Goal: Task Accomplishment & Management: Use online tool/utility

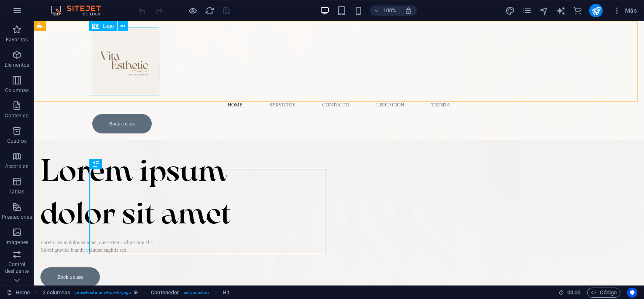
click at [132, 58] on div at bounding box center [338, 61] width 493 height 68
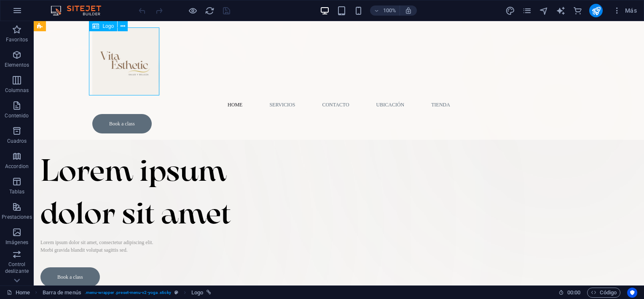
click at [132, 58] on div at bounding box center [338, 61] width 493 height 68
click at [147, 86] on div at bounding box center [338, 61] width 493 height 68
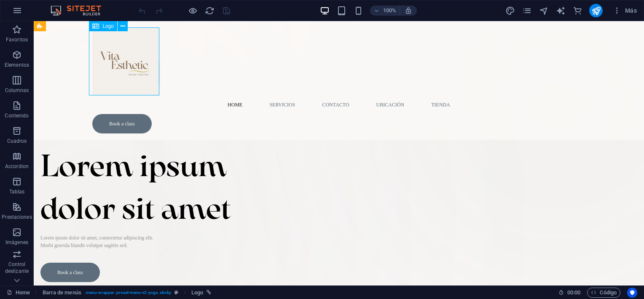
select select "px"
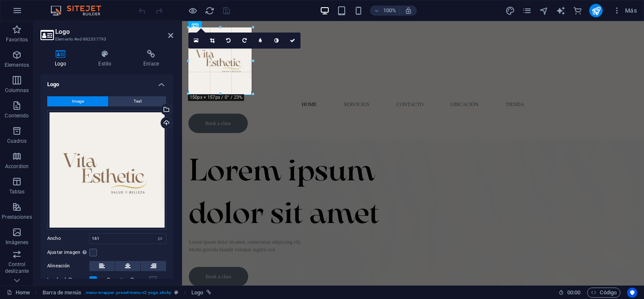
drag, startPoint x: 221, startPoint y: 90, endPoint x: 49, endPoint y: 73, distance: 172.9
click at [231, 94] on div at bounding box center [220, 93] width 65 height 3
click at [226, 42] on icon at bounding box center [228, 40] width 4 height 5
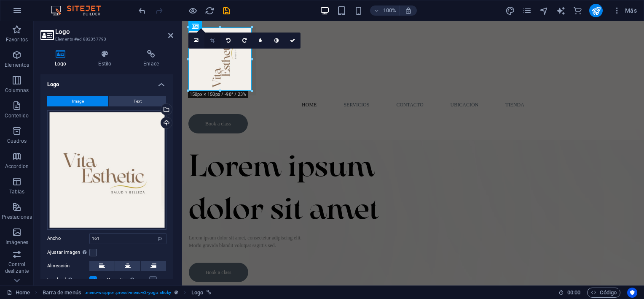
click at [216, 42] on link at bounding box center [212, 40] width 16 height 16
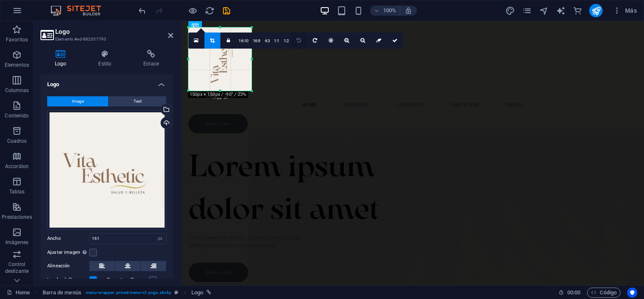
click at [297, 43] on link at bounding box center [299, 40] width 16 height 16
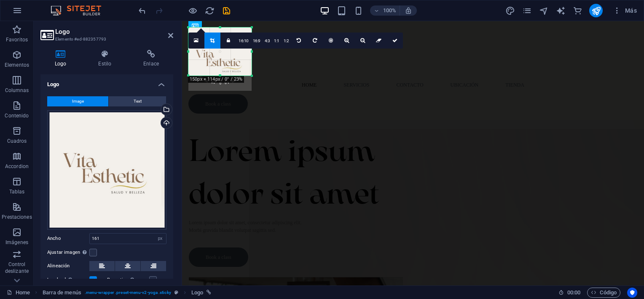
drag, startPoint x: 221, startPoint y: 91, endPoint x: 223, endPoint y: 76, distance: 15.3
click at [223, 76] on div at bounding box center [219, 75] width 63 height 3
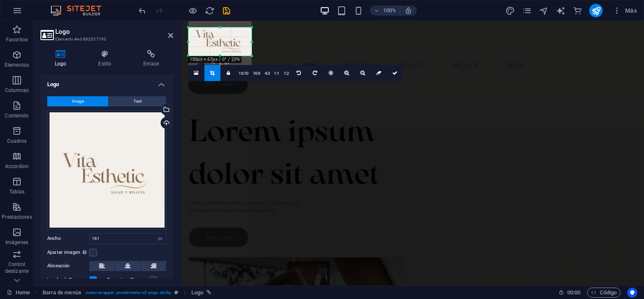
drag, startPoint x: 220, startPoint y: 27, endPoint x: 222, endPoint y: 47, distance: 19.9
click at [222, 47] on div "180 170 160 150 140 130 120 110 100 90 80 70 60 50 40 30 20 10 0 -10 -20 -30 -4…" at bounding box center [219, 41] width 63 height 28
click at [221, 55] on div at bounding box center [219, 53] width 63 height 3
click at [393, 67] on link at bounding box center [395, 71] width 16 height 16
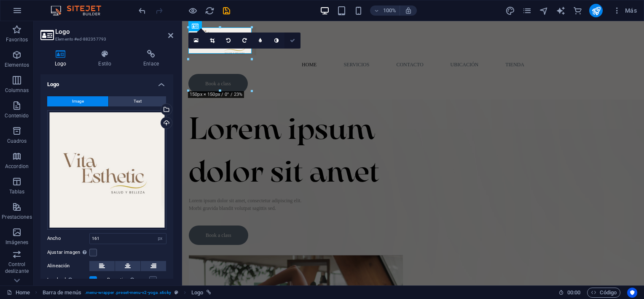
click at [293, 40] on icon at bounding box center [292, 40] width 5 height 5
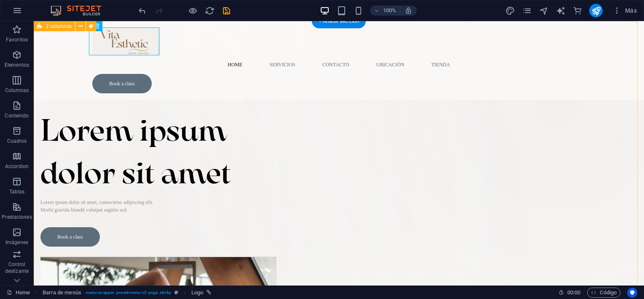
click at [237, 78] on div "Suelta el contenido aquí o Añadir elementos Pegar portapapeles Lorem ipsum dolo…" at bounding box center [339, 251] width 611 height 460
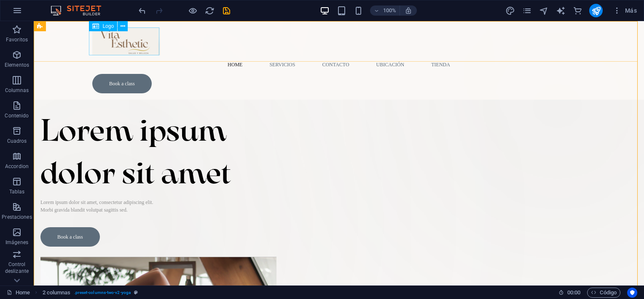
click at [141, 53] on div at bounding box center [338, 41] width 493 height 28
click at [108, 27] on span "Logo" at bounding box center [107, 26] width 11 height 5
click at [95, 26] on icon at bounding box center [95, 26] width 7 height 10
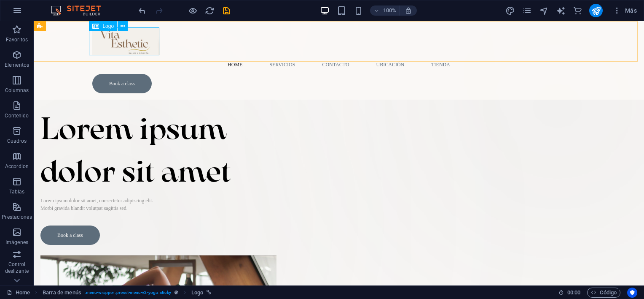
select select "px"
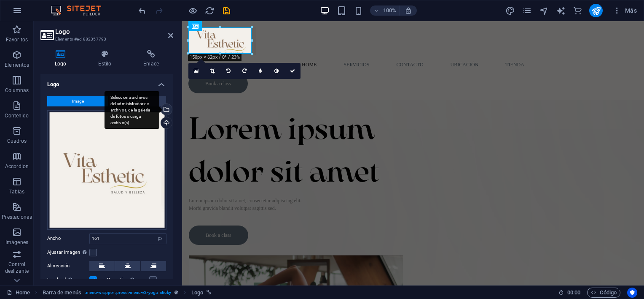
click at [165, 111] on div "Selecciona archivos del administrador de archivos, de la galería de fotos o car…" at bounding box center [165, 110] width 13 height 13
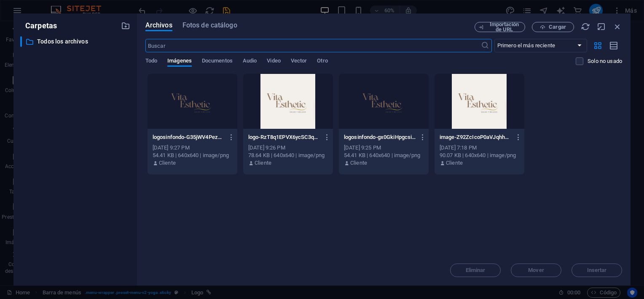
click at [212, 104] on div at bounding box center [193, 101] width 90 height 55
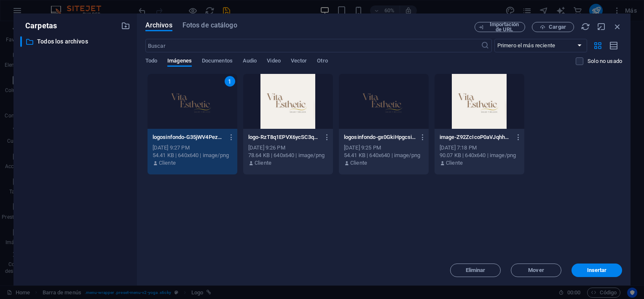
click at [212, 104] on div "1" at bounding box center [193, 101] width 90 height 55
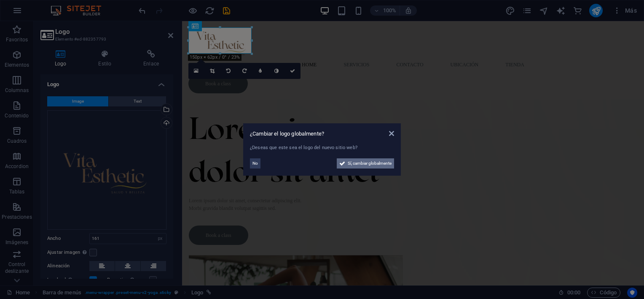
click at [369, 164] on span "Sí, cambiar globalmente" at bounding box center [370, 163] width 44 height 10
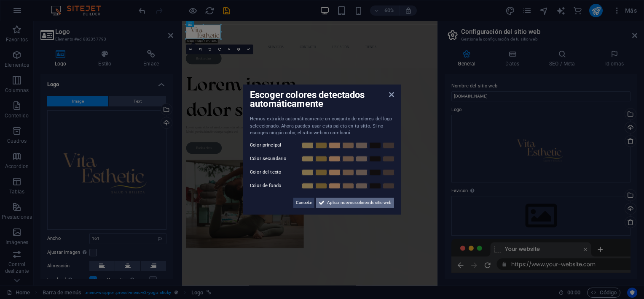
click at [324, 199] on button "Aplicar nuevos colores de sitio web" at bounding box center [355, 202] width 78 height 10
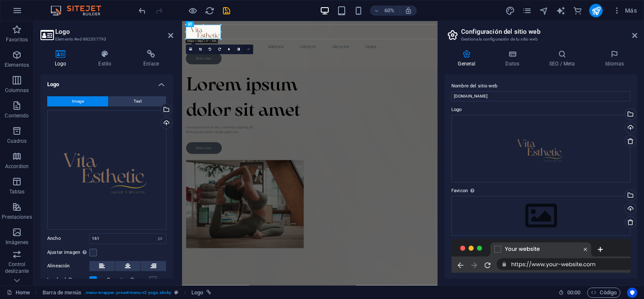
click at [249, 50] on icon at bounding box center [248, 49] width 3 height 3
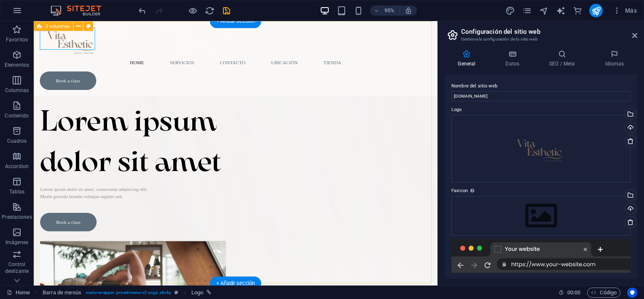
click at [171, 79] on div "Suelta el contenido aquí o Añadir elementos Pegar portapapeles Lorem ipsum dolo…" at bounding box center [246, 233] width 425 height 425
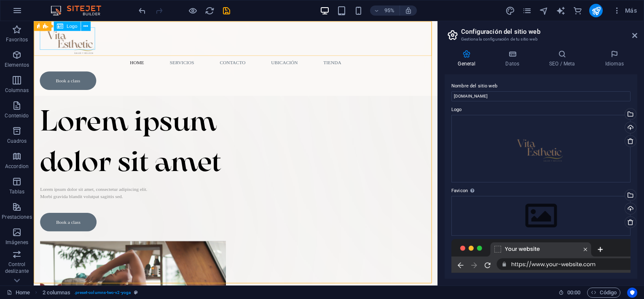
click at [73, 44] on div at bounding box center [246, 41] width 412 height 28
select select "px"
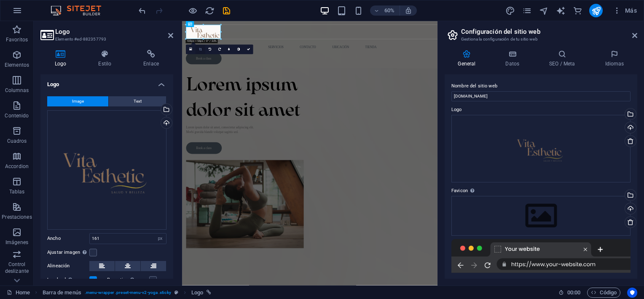
click at [202, 51] on link at bounding box center [201, 50] width 10 height 10
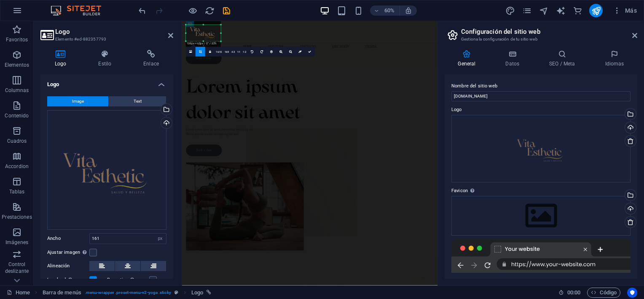
click at [203, 42] on div at bounding box center [203, 41] width 35 height 2
click at [310, 49] on link at bounding box center [310, 52] width 10 height 10
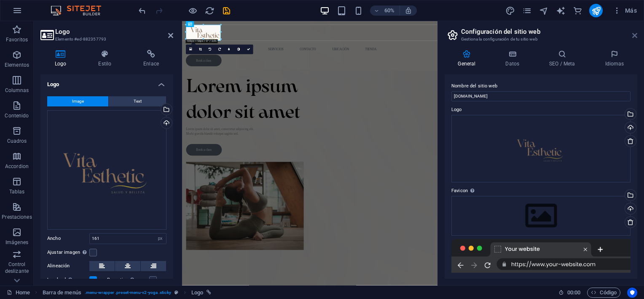
click at [636, 32] on icon at bounding box center [634, 35] width 5 height 7
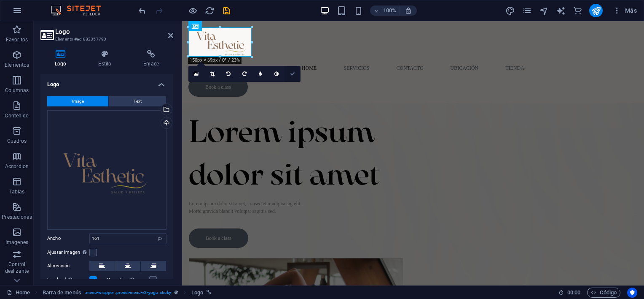
click at [295, 73] on icon at bounding box center [292, 73] width 5 height 5
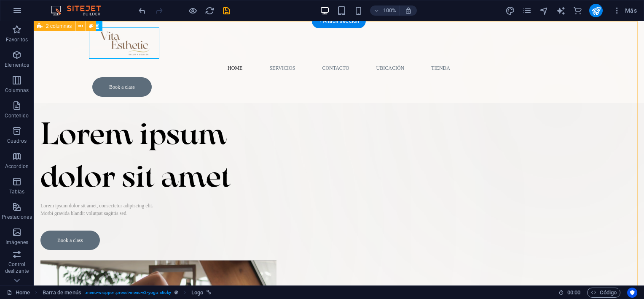
click at [221, 81] on div "Suelta el contenido aquí o Añadir elementos Pegar portapapeles Lorem ipsum dolo…" at bounding box center [339, 252] width 611 height 463
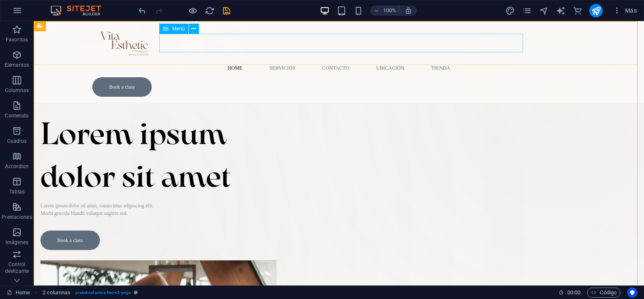
click at [283, 59] on nav "Home Servicios Contacto ubicación Tienda" at bounding box center [338, 68] width 493 height 19
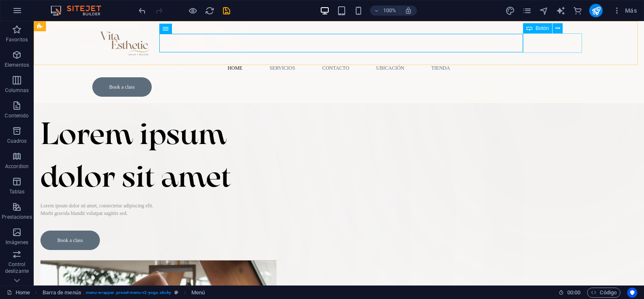
click at [557, 77] on div "Book a class" at bounding box center [338, 86] width 493 height 19
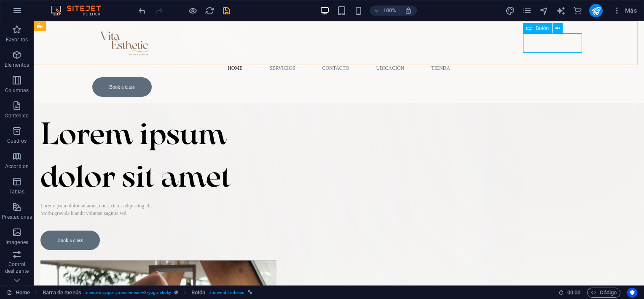
click at [532, 30] on icon at bounding box center [530, 28] width 6 height 10
click at [557, 27] on icon at bounding box center [558, 28] width 5 height 9
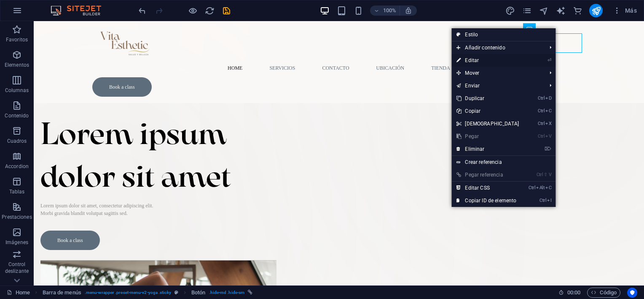
click at [493, 61] on link "⏎ Editar" at bounding box center [488, 60] width 73 height 13
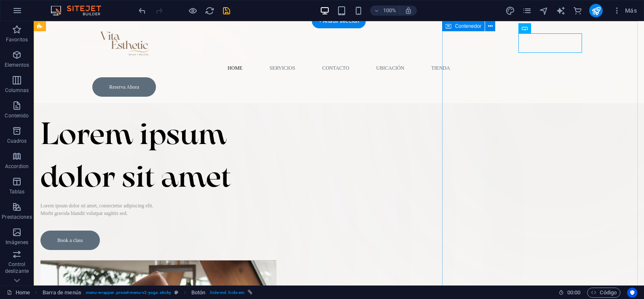
click at [563, 92] on div "Suelta el contenido aquí o Añadir elementos Pegar portapapeles" at bounding box center [558, 119] width 309 height 309
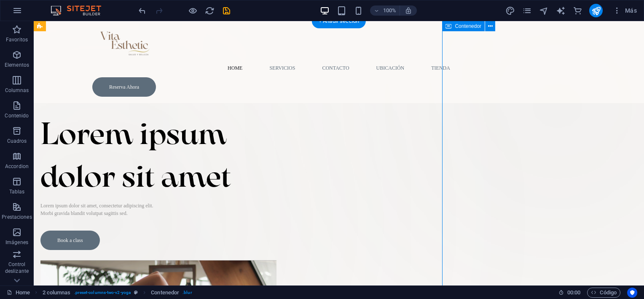
click at [563, 92] on div "Suelta el contenido aquí o Añadir elementos Pegar portapapeles" at bounding box center [558, 119] width 309 height 309
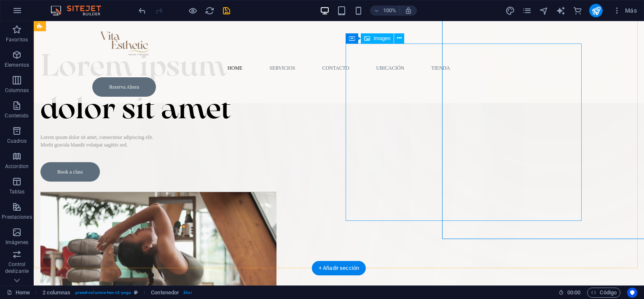
scroll to position [69, 0]
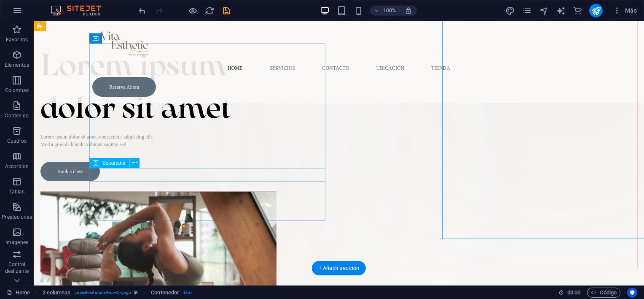
click at [277, 161] on div at bounding box center [158, 154] width 236 height 13
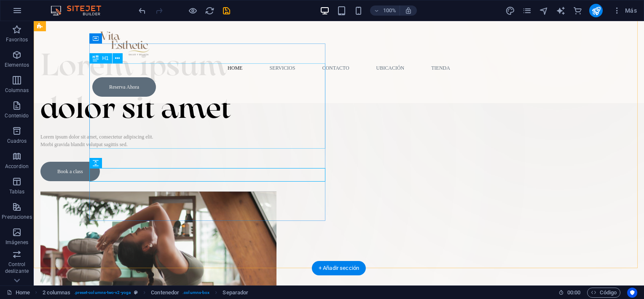
click at [166, 96] on div "Lorem ipsum dolor sit amet" at bounding box center [158, 85] width 236 height 85
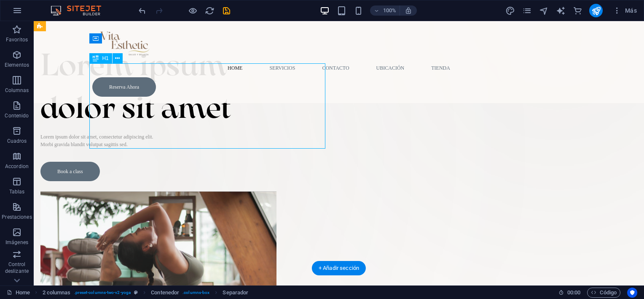
click at [166, 96] on div "Lorem ipsum dolor sit amet" at bounding box center [158, 85] width 236 height 85
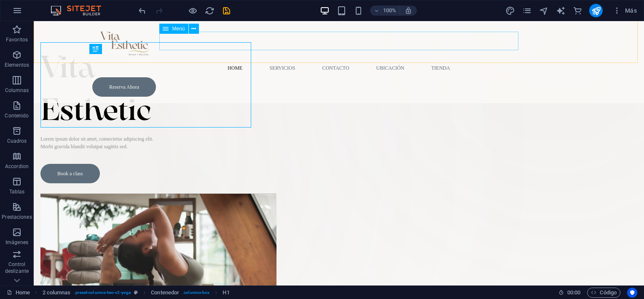
scroll to position [78, 0]
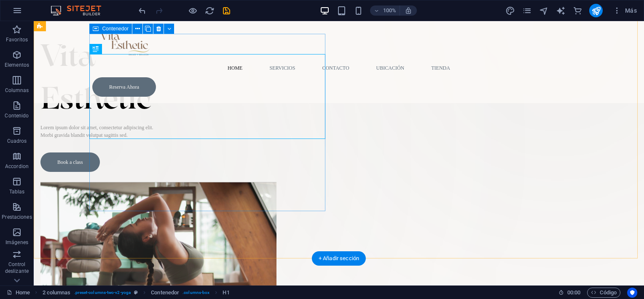
click at [277, 172] on div "Vita Esthetic Lorem ipsum dolor sit amet, consectetur adipiscing elit. Morbi gr…" at bounding box center [158, 102] width 236 height 137
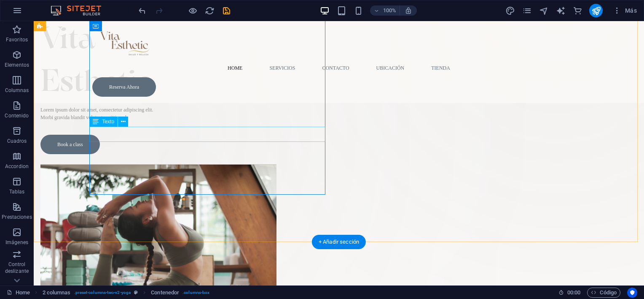
scroll to position [94, 0]
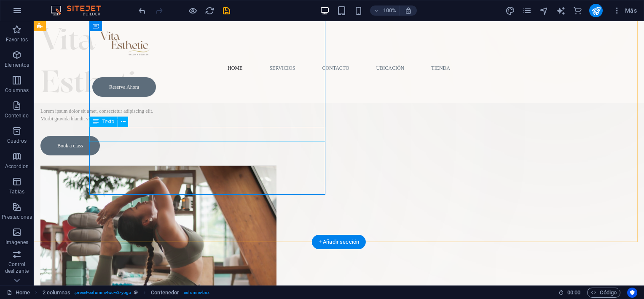
click at [186, 122] on div "Lorem ipsum dolor sit amet, consectetur adipiscing elit. Morbi gravida blandit …" at bounding box center [158, 114] width 236 height 15
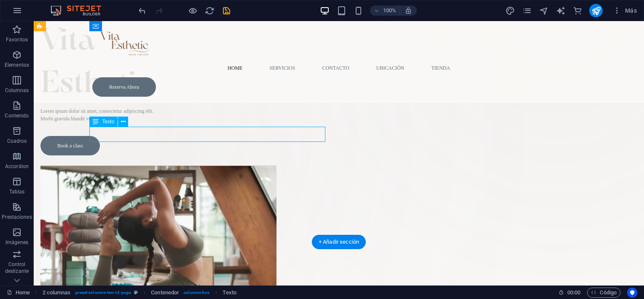
click at [186, 122] on div "Lorem ipsum dolor sit amet, consectetur adipiscing elit. Morbi gravida blandit …" at bounding box center [158, 114] width 236 height 15
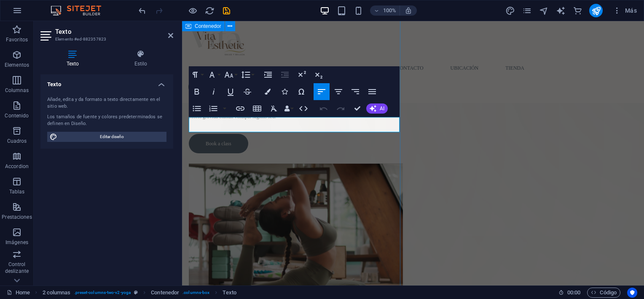
scroll to position [93, 0]
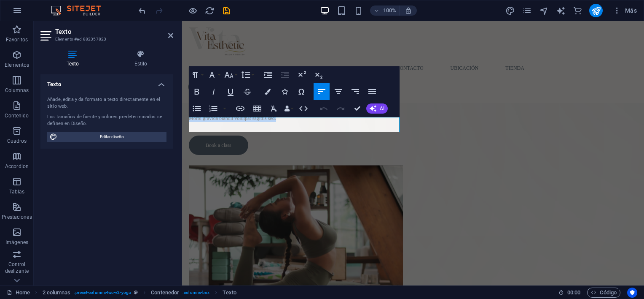
drag, startPoint x: 283, startPoint y: 128, endPoint x: 177, endPoint y: 120, distance: 105.7
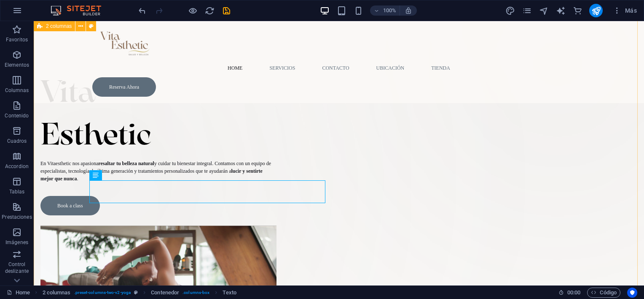
scroll to position [37, 0]
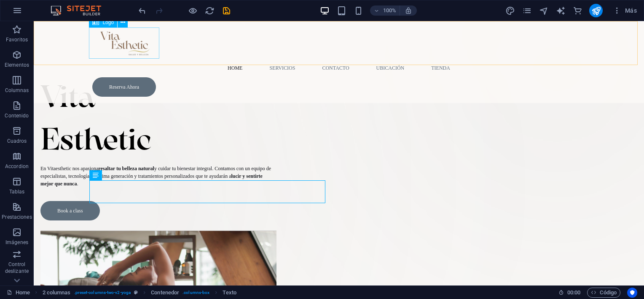
click at [121, 56] on div at bounding box center [338, 42] width 493 height 31
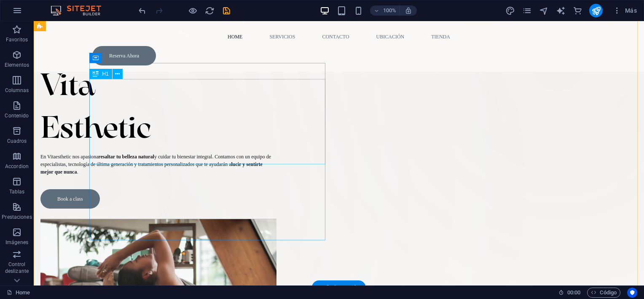
click at [253, 137] on div "Vita Esthetic" at bounding box center [158, 105] width 236 height 85
click at [183, 108] on div "Vita Esthetic" at bounding box center [158, 105] width 236 height 85
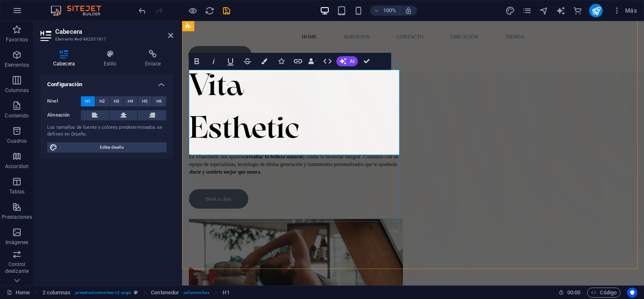
click at [266, 90] on h1 "Vita Esthetic" at bounding box center [296, 105] width 214 height 85
click at [102, 104] on span "H2" at bounding box center [102, 101] width 5 height 10
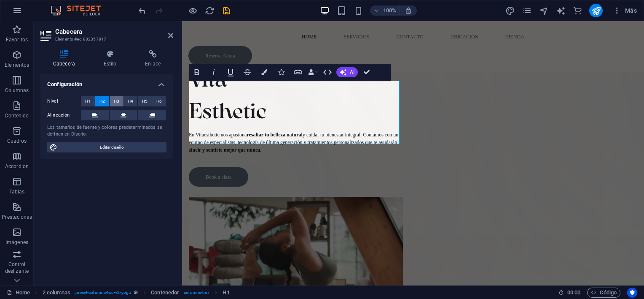
click at [115, 102] on span "H3" at bounding box center [116, 101] width 5 height 10
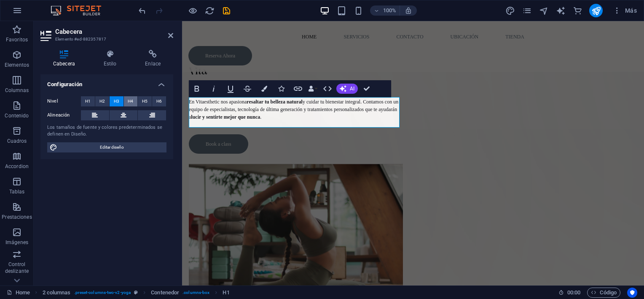
click at [130, 102] on span "H4" at bounding box center [130, 101] width 5 height 10
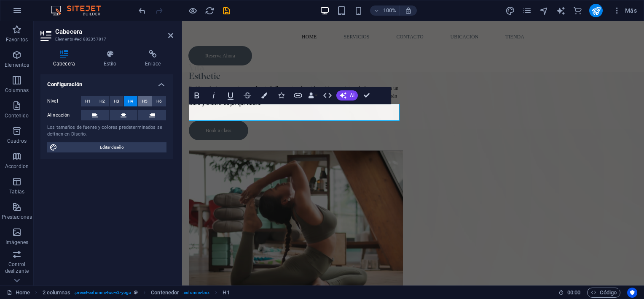
click at [145, 102] on span "H5" at bounding box center [144, 101] width 5 height 10
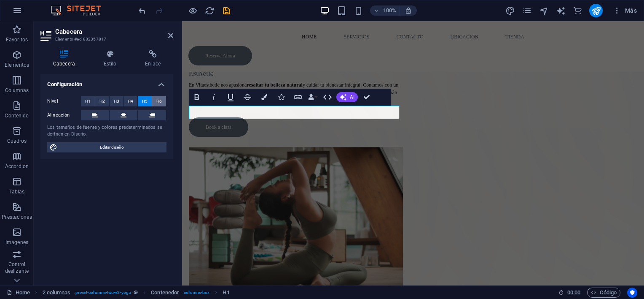
click at [159, 102] on span "H6" at bounding box center [158, 101] width 5 height 10
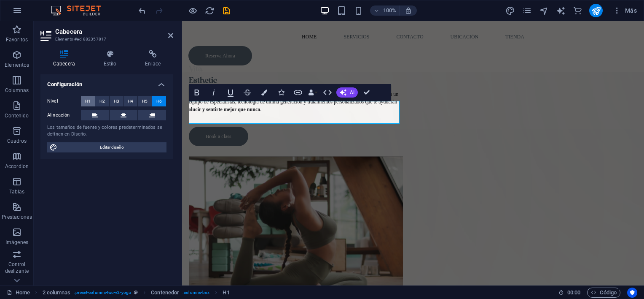
click at [89, 101] on span "H1" at bounding box center [87, 101] width 5 height 10
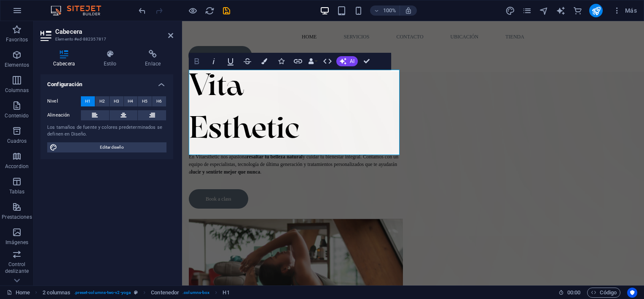
click at [197, 59] on icon "button" at bounding box center [197, 61] width 10 height 10
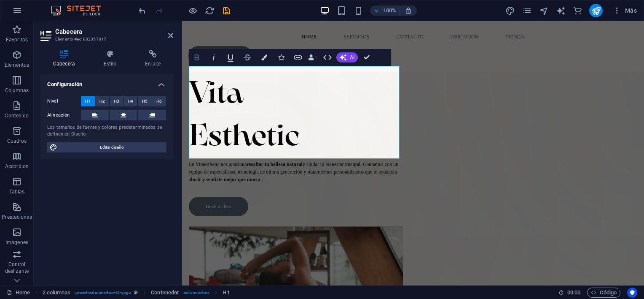
click at [197, 59] on icon "button" at bounding box center [197, 57] width 5 height 6
click at [199, 61] on icon "button" at bounding box center [197, 57] width 10 height 10
click at [113, 56] on icon at bounding box center [110, 54] width 38 height 8
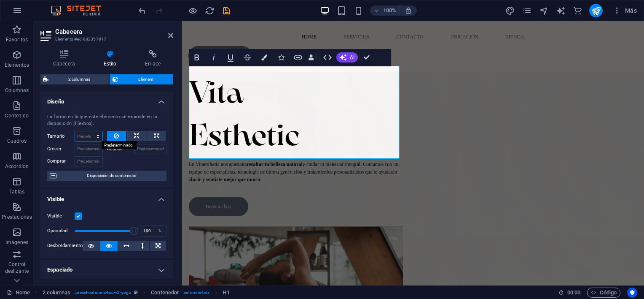
click at [98, 137] on select "Predeterminado automático px % 1/1 1/2 1/3 1/4 1/5 1/6 1/7 1/8 1/9 1/10" at bounding box center [88, 136] width 27 height 10
select select "1/4"
click at [89, 131] on select "Predeterminado automático px % 1/1 1/2 1/3 1/4 1/5 1/6 1/7 1/8 1/9 1/10" at bounding box center [88, 136] width 27 height 10
type input "25"
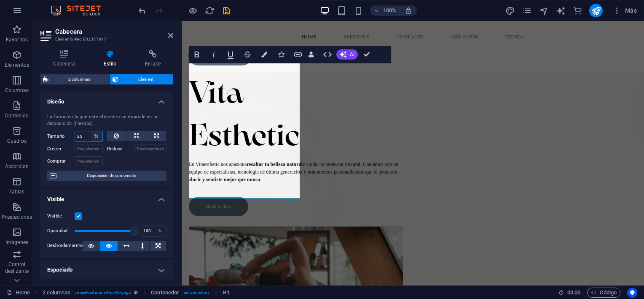
click at [91, 136] on select "Predeterminado automático px % 1/1 1/2 1/3 1/4 1/5 1/6 1/7 1/8 1/9 1/10" at bounding box center [97, 136] width 12 height 10
select select "4rbscr3b3ng"
click at [91, 131] on select "Predeterminado automático px % 1/1 1/2 1/3 1/4 1/5 1/6 1/7 1/8 1/9 1/10" at bounding box center [97, 136] width 12 height 10
select select "DISABLED_OPTION_VALUE"
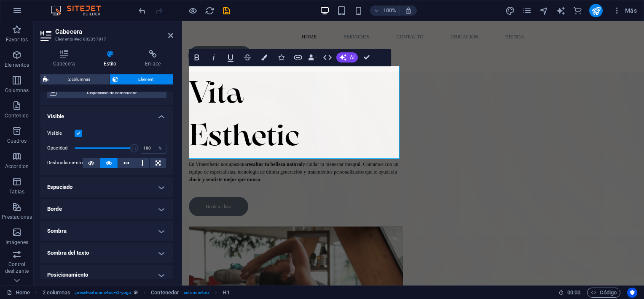
scroll to position [84, 0]
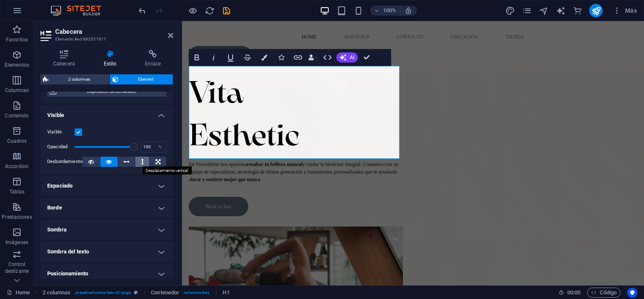
click at [141, 163] on icon at bounding box center [142, 161] width 3 height 10
type input "100"
drag, startPoint x: 132, startPoint y: 145, endPoint x: 153, endPoint y: 156, distance: 24.3
click at [153, 156] on div "Visible Opacidad 100 % Desbordamiento" at bounding box center [106, 147] width 133 height 54
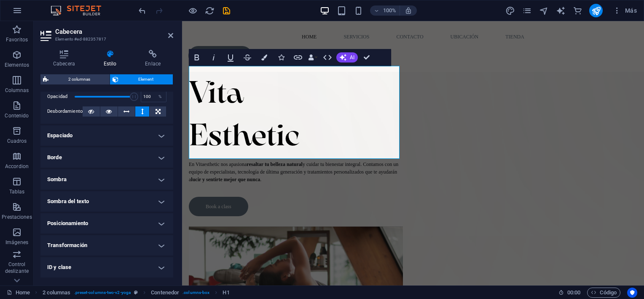
scroll to position [135, 0]
click at [150, 136] on h4 "Espaciado" at bounding box center [106, 135] width 133 height 20
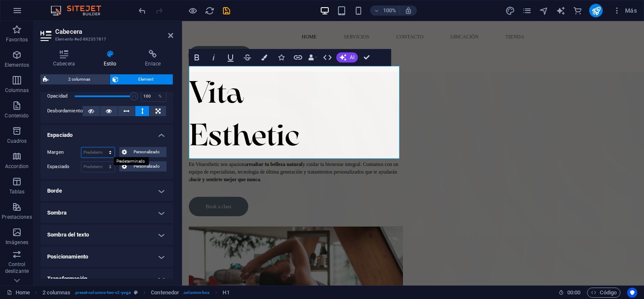
click at [106, 150] on select "Predeterminado automático px % rem vw vh Personalizado" at bounding box center [97, 152] width 33 height 10
click at [118, 136] on h4 "Espaciado" at bounding box center [106, 132] width 133 height 15
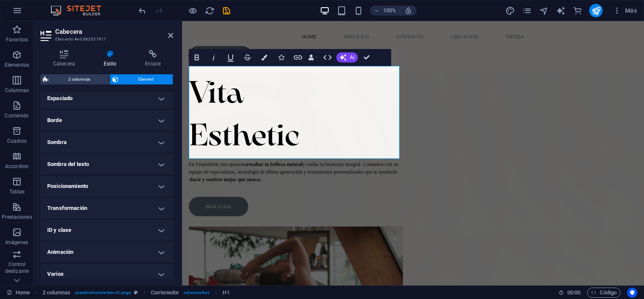
scroll to position [176, 0]
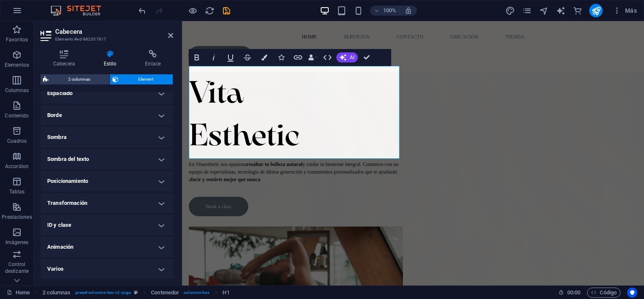
click at [113, 187] on h4 "Posicionamiento" at bounding box center [106, 181] width 133 height 20
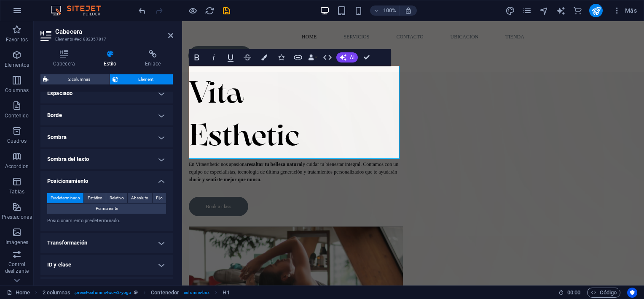
click at [115, 181] on h4 "Posicionamiento" at bounding box center [106, 178] width 133 height 15
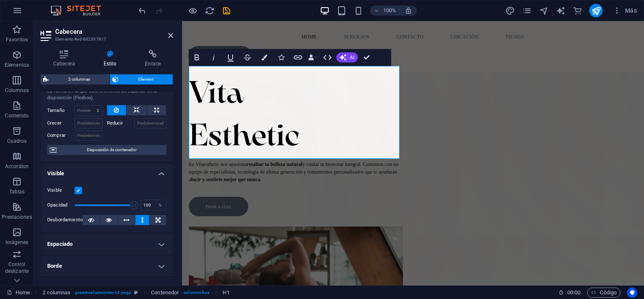
scroll to position [0, 0]
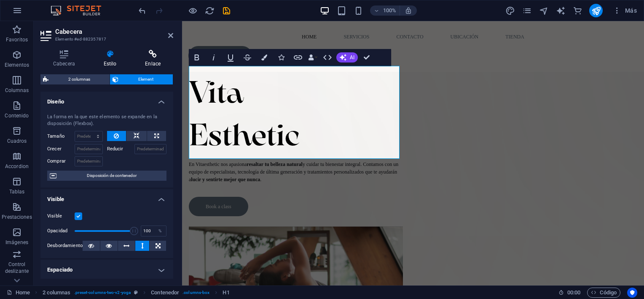
click at [143, 64] on h4 "Enlace" at bounding box center [152, 59] width 41 height 18
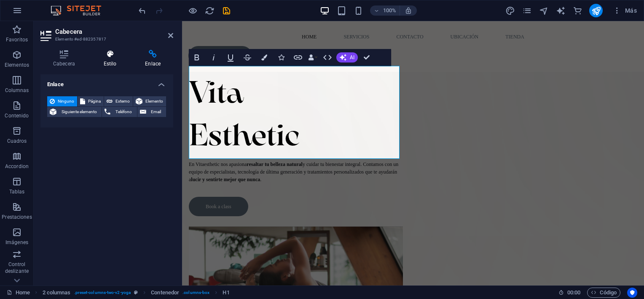
click at [120, 58] on h4 "Estilo" at bounding box center [112, 59] width 42 height 18
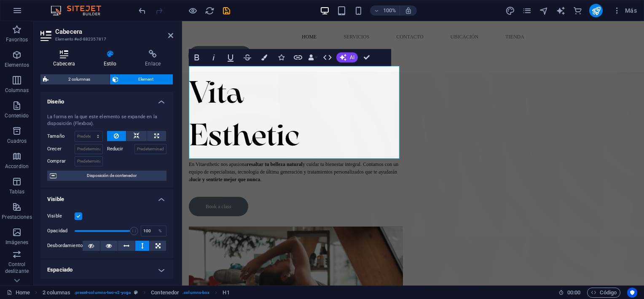
click at [64, 66] on h4 "Cabecera" at bounding box center [65, 59] width 51 height 18
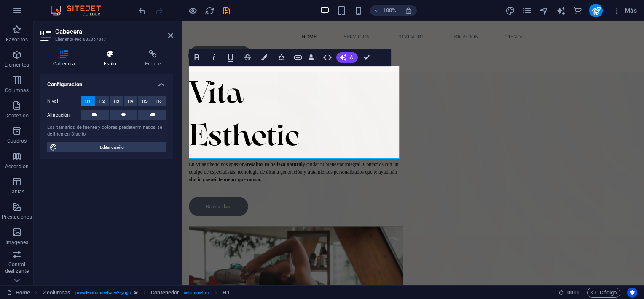
click at [100, 60] on h4 "Estilo" at bounding box center [112, 59] width 42 height 18
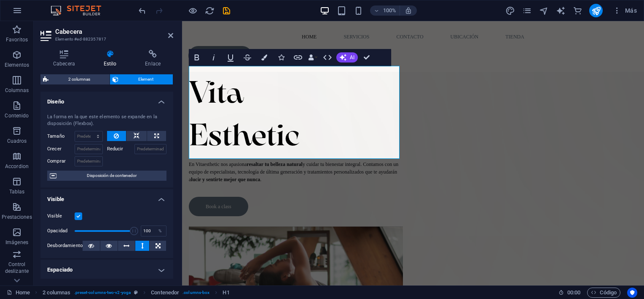
scroll to position [28, 0]
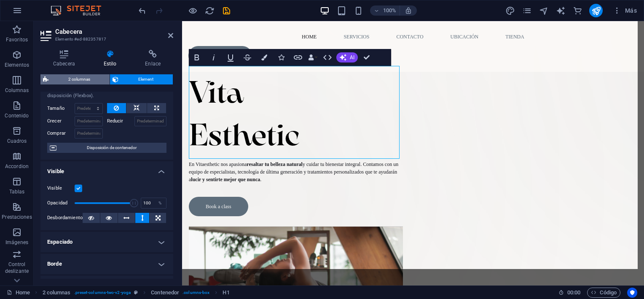
click at [90, 76] on span "2 columnas" at bounding box center [79, 79] width 56 height 10
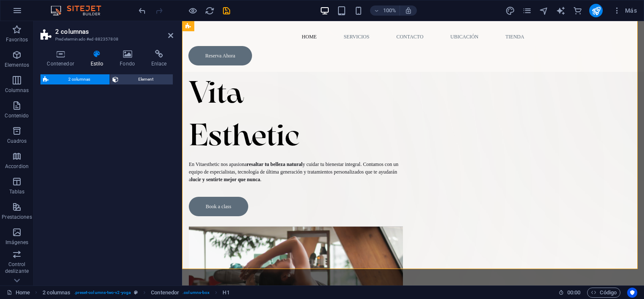
select select "rem"
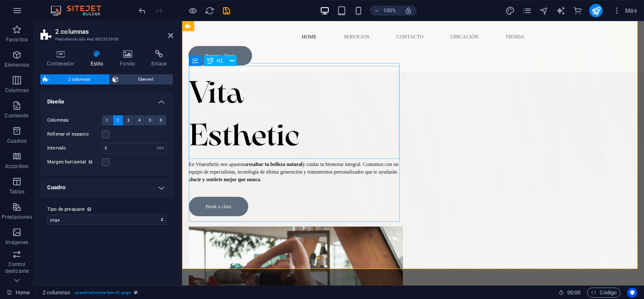
click at [343, 108] on div "​​​​​ Vita Esthetic" at bounding box center [296, 109] width 214 height 93
click at [260, 119] on div "​​​​​ Vita Esthetic" at bounding box center [296, 109] width 214 height 93
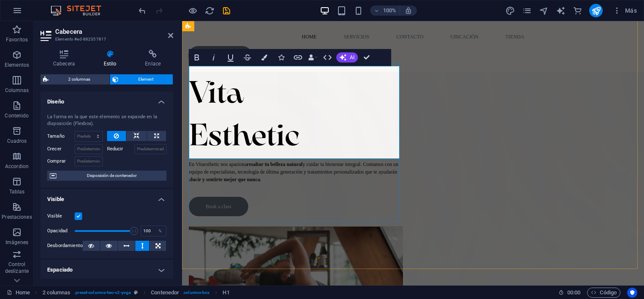
click at [260, 119] on h1 "Vita Esthetic" at bounding box center [296, 113] width 214 height 85
drag, startPoint x: 354, startPoint y: 129, endPoint x: 191, endPoint y: 92, distance: 167.3
click at [191, 92] on h1 "Vita Esthetic" at bounding box center [296, 113] width 214 height 85
click at [264, 59] on icon "button" at bounding box center [264, 57] width 6 height 6
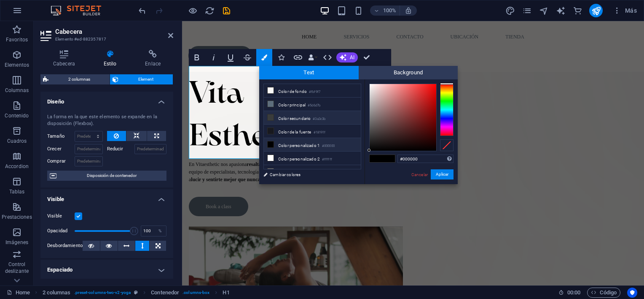
click at [297, 117] on li "Color secundario #3a3c3b" at bounding box center [312, 117] width 97 height 13
type input "#3a3c3b"
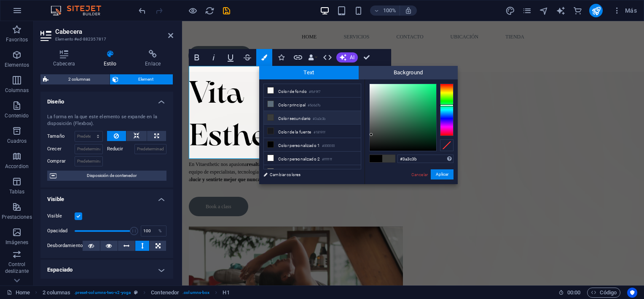
click at [440, 180] on div "#3a3c3b Formatos soportados #0852ed rgb(8, 82, 237) rgba(8, 82, 237, 90%) hsv(2…" at bounding box center [411, 192] width 93 height 227
click at [441, 178] on button "Aplicar" at bounding box center [442, 174] width 23 height 10
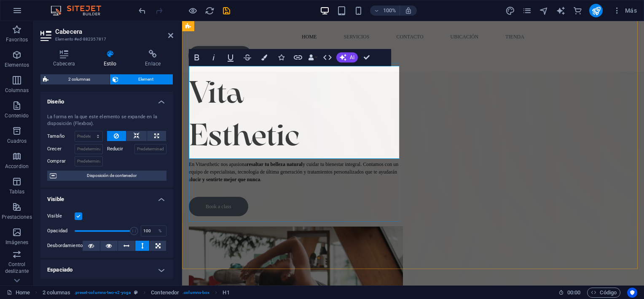
click at [325, 93] on h1 "Vita Esthetic" at bounding box center [296, 113] width 214 height 85
click at [305, 105] on h1 "Vita Esthetic" at bounding box center [296, 113] width 214 height 85
drag, startPoint x: 352, startPoint y: 131, endPoint x: 187, endPoint y: 85, distance: 171.4
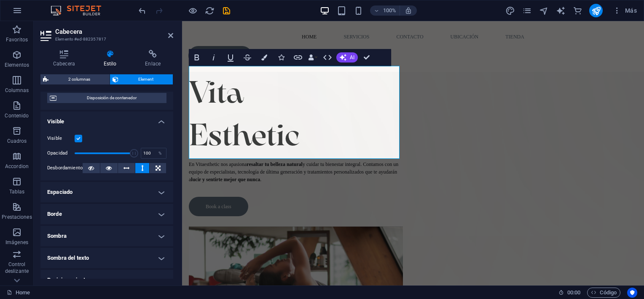
scroll to position [142, 0]
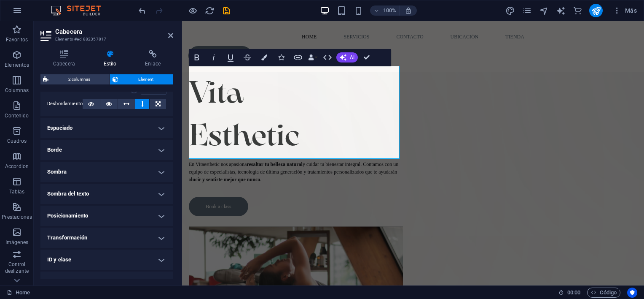
click at [139, 125] on h4 "Espaciado" at bounding box center [106, 128] width 133 height 20
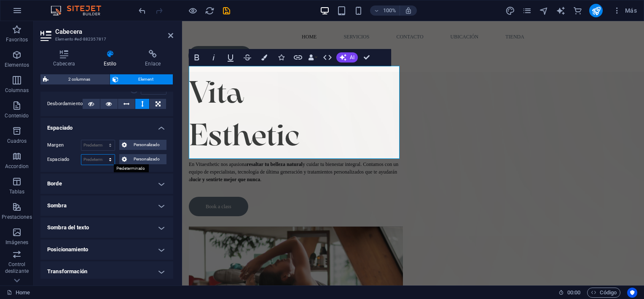
click at [108, 157] on select "Predeterminado px rem % vh vw Personalizado" at bounding box center [97, 159] width 33 height 10
select select "rem"
click at [102, 154] on select "Predeterminado px rem % vh vw Personalizado" at bounding box center [97, 159] width 33 height 10
type input "0"
click at [111, 161] on select "Predeterminado px rem % vh vw Personalizado" at bounding box center [109, 159] width 12 height 10
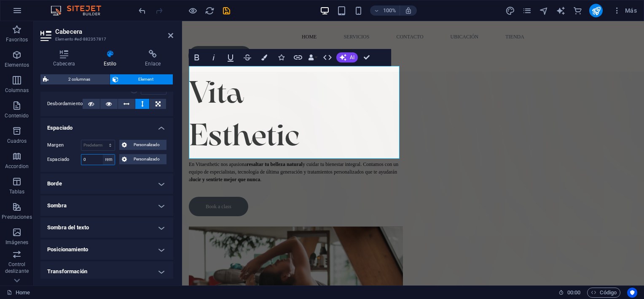
select select "%"
click at [103, 154] on select "Predeterminado px rem % vh vw Personalizado" at bounding box center [109, 159] width 12 height 10
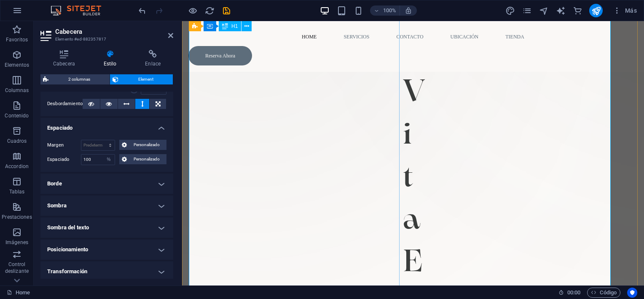
scroll to position [253, 0]
click at [90, 163] on input "100" at bounding box center [97, 159] width 33 height 10
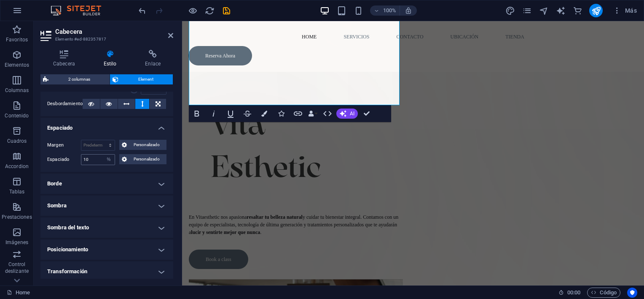
scroll to position [15, 0]
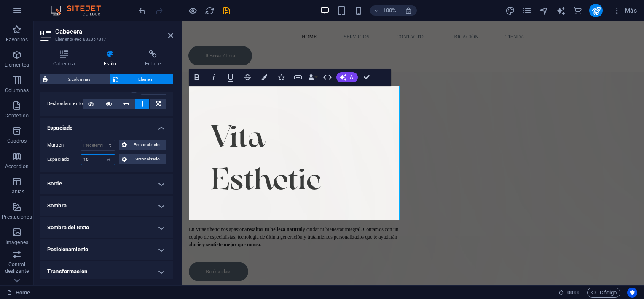
click at [93, 160] on input "10" at bounding box center [97, 159] width 33 height 10
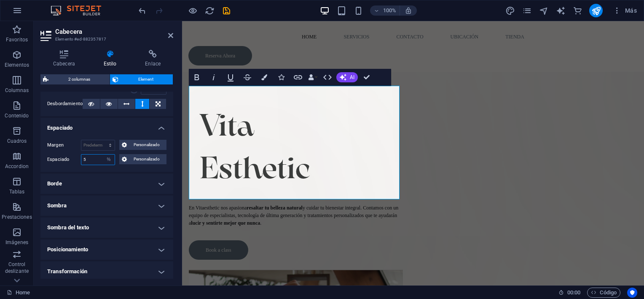
click at [93, 160] on input "5" at bounding box center [97, 159] width 33 height 10
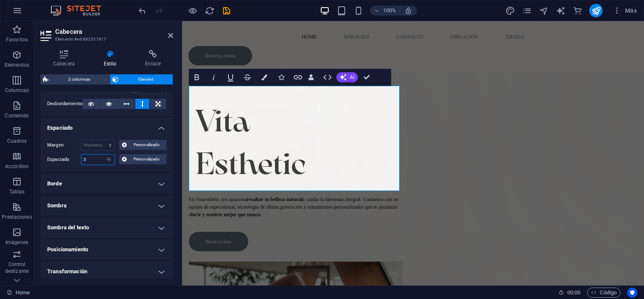
click at [93, 160] on input "3" at bounding box center [97, 159] width 33 height 10
click at [96, 158] on input "3" at bounding box center [97, 159] width 33 height 10
type input "1"
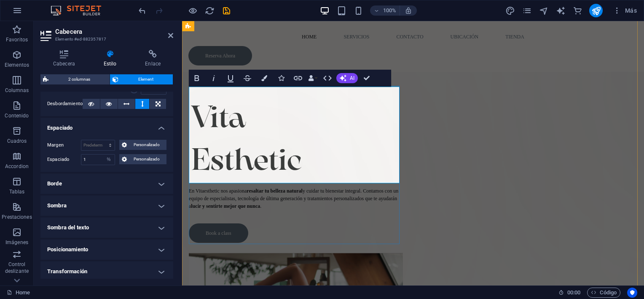
click at [330, 239] on div "​​​​​ Vita Esthetic En Vitaesthetic nos apasiona resaltar tu belleza natural y …" at bounding box center [296, 164] width 214 height 157
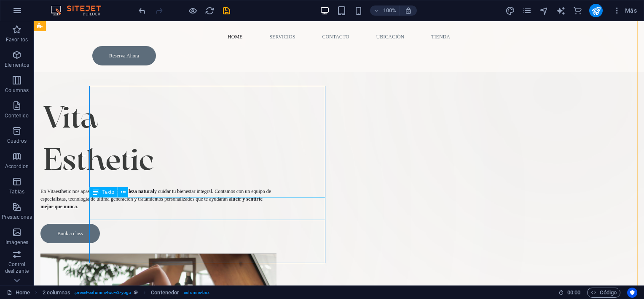
click at [135, 210] on div "En Vitaesthetic nos apasiona resaltar tu belleza natural y cuidar tu bienestar …" at bounding box center [158, 198] width 236 height 23
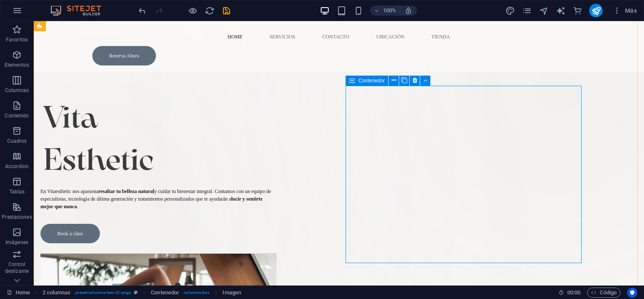
click at [377, 82] on span "Contenedor" at bounding box center [371, 80] width 27 height 5
click at [392, 82] on icon at bounding box center [394, 80] width 5 height 9
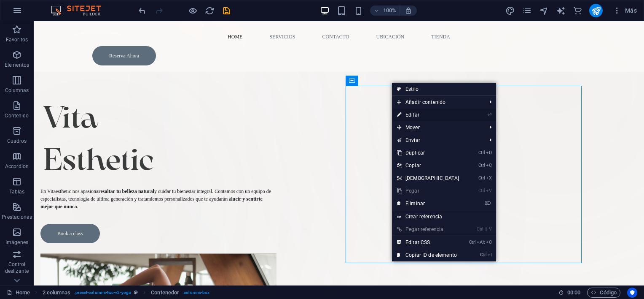
click at [406, 111] on link "⏎ Editar" at bounding box center [428, 114] width 73 height 13
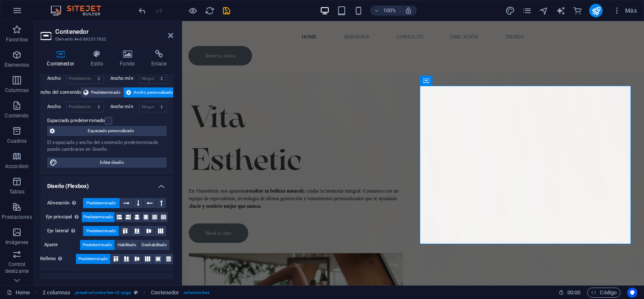
scroll to position [0, 0]
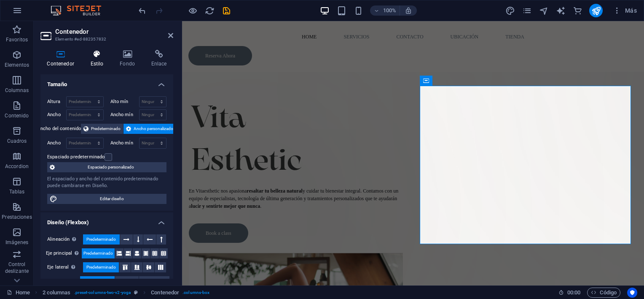
click at [94, 59] on h4 "Estilo" at bounding box center [99, 59] width 30 height 18
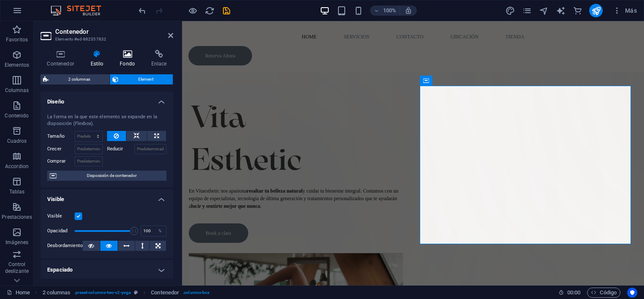
click at [119, 54] on icon at bounding box center [127, 54] width 28 height 8
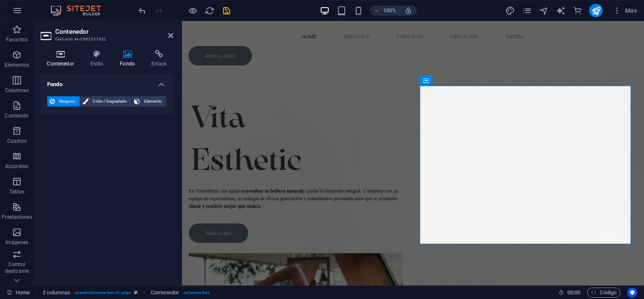
click at [54, 62] on h4 "Contenedor" at bounding box center [61, 59] width 43 height 18
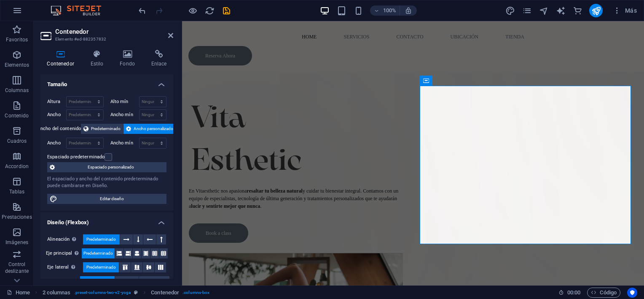
click at [54, 62] on h4 "Contenedor" at bounding box center [61, 59] width 43 height 18
click at [459, 81] on span "Imagen" at bounding box center [456, 80] width 17 height 5
click at [471, 78] on icon at bounding box center [473, 80] width 5 height 9
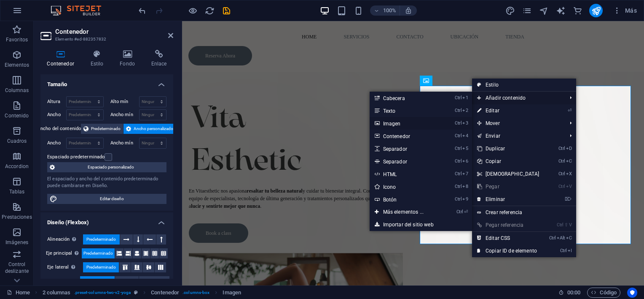
click at [422, 125] on link "Ctrl 3 Imagen" at bounding box center [405, 123] width 71 height 13
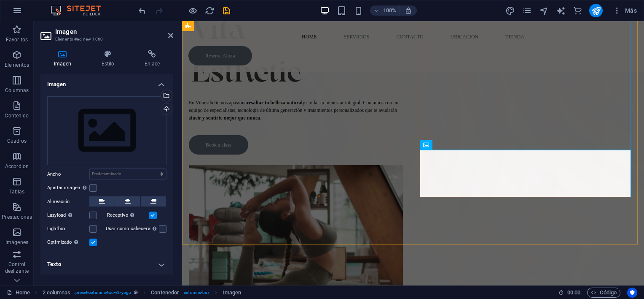
scroll to position [109, 0]
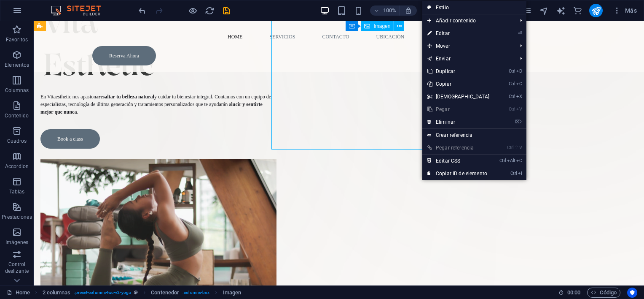
click at [277, 159] on figure at bounding box center [158, 247] width 236 height 177
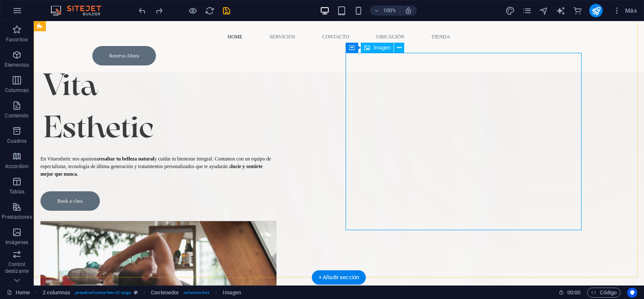
scroll to position [18, 0]
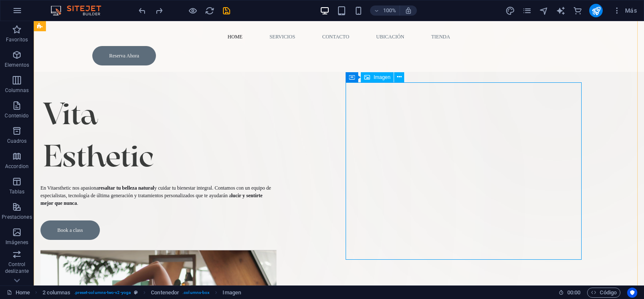
click at [400, 77] on icon at bounding box center [399, 77] width 5 height 9
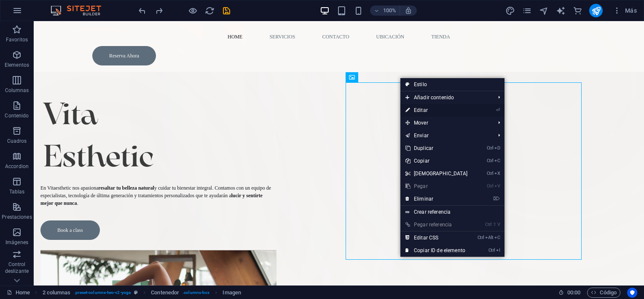
click at [422, 111] on link "⏎ Editar" at bounding box center [437, 110] width 73 height 13
select select "%"
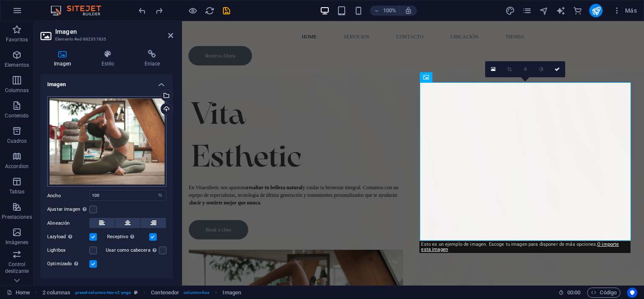
scroll to position [1, 0]
click at [164, 106] on div "Cargar" at bounding box center [165, 108] width 13 height 13
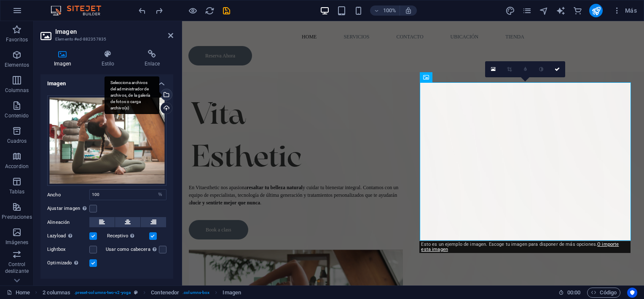
click at [167, 96] on div "Selecciona archivos del administrador de archivos, de la galería de fotos o car…" at bounding box center [165, 95] width 13 height 13
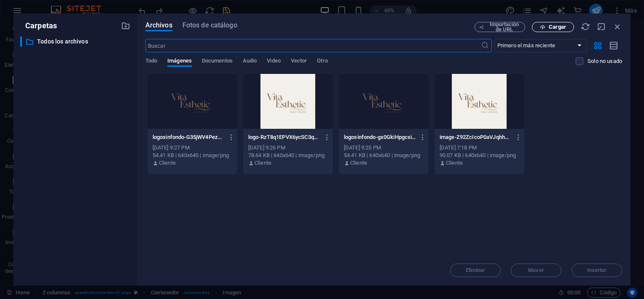
click at [568, 25] on span "Cargar" at bounding box center [553, 26] width 35 height 5
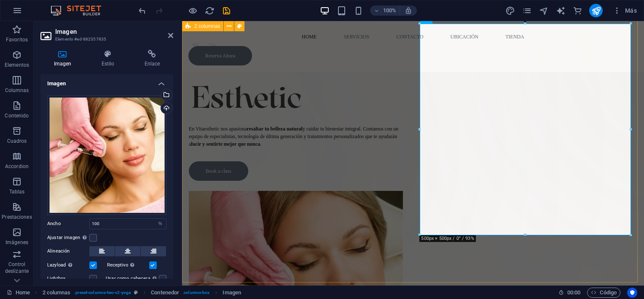
scroll to position [76, 0]
drag, startPoint x: 815, startPoint y: 44, endPoint x: 598, endPoint y: 75, distance: 218.9
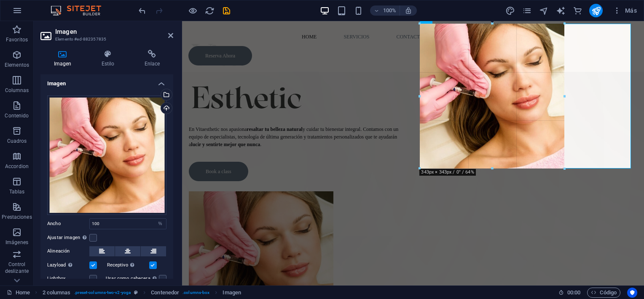
drag, startPoint x: 632, startPoint y: 24, endPoint x: 565, endPoint y: 129, distance: 124.7
type input "343"
select select "px"
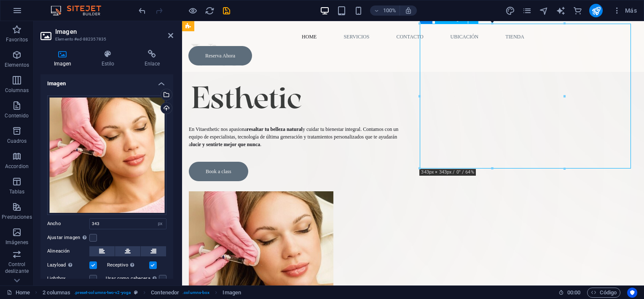
drag, startPoint x: 530, startPoint y: 81, endPoint x: 522, endPoint y: 143, distance: 63.3
click at [403, 191] on figure at bounding box center [296, 263] width 214 height 145
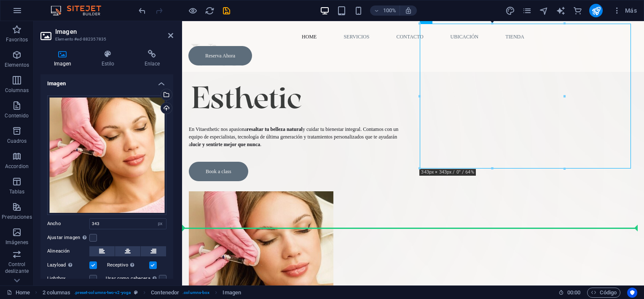
drag, startPoint x: 498, startPoint y: 147, endPoint x: 488, endPoint y: 235, distance: 89.1
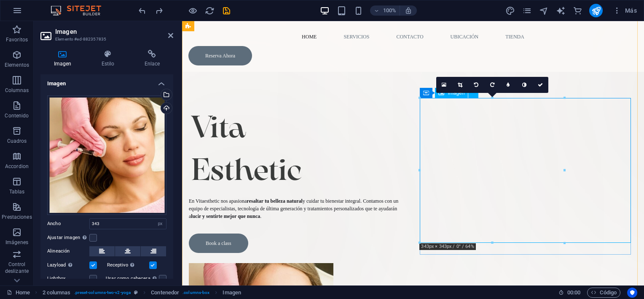
scroll to position [0, 0]
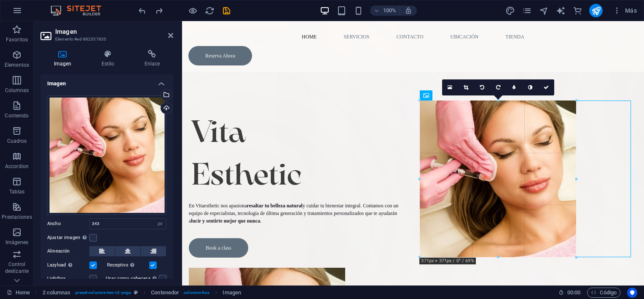
drag, startPoint x: 419, startPoint y: 246, endPoint x: 258, endPoint y: 199, distance: 168.0
type input "371"
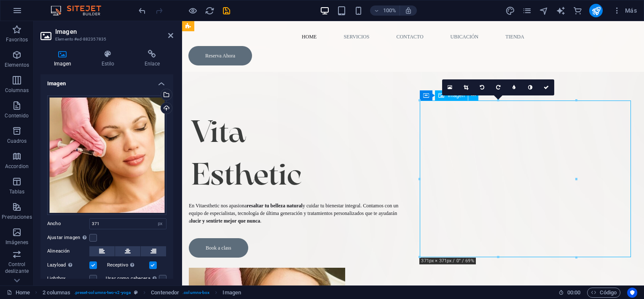
drag, startPoint x: 490, startPoint y: 178, endPoint x: 492, endPoint y: 157, distance: 20.8
drag, startPoint x: 494, startPoint y: 156, endPoint x: 522, endPoint y: 121, distance: 44.3
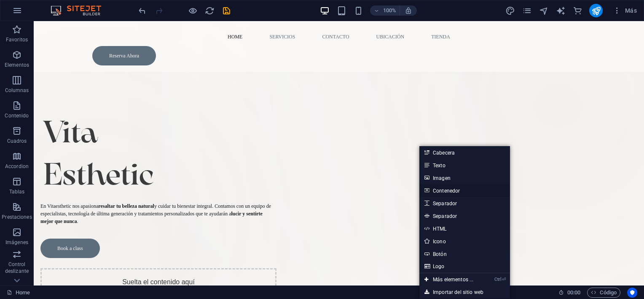
click at [452, 195] on link "Contenedor" at bounding box center [465, 190] width 91 height 13
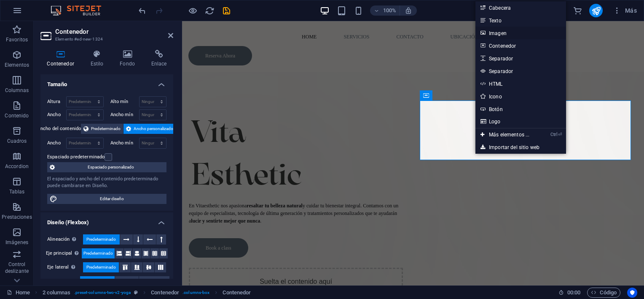
click at [496, 35] on link "Imagen" at bounding box center [521, 33] width 91 height 13
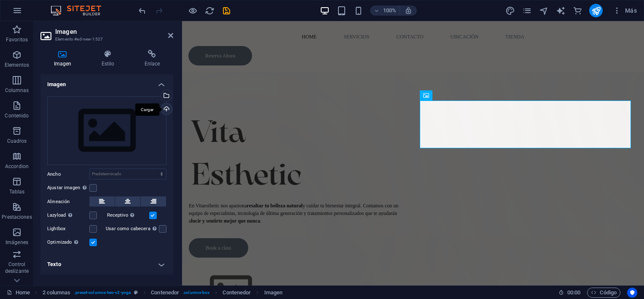
click at [170, 108] on div "Cargar" at bounding box center [165, 109] width 13 height 13
click at [169, 94] on div "Selecciona archivos del administrador de archivos, de la galería de fotos o car…" at bounding box center [165, 96] width 13 height 13
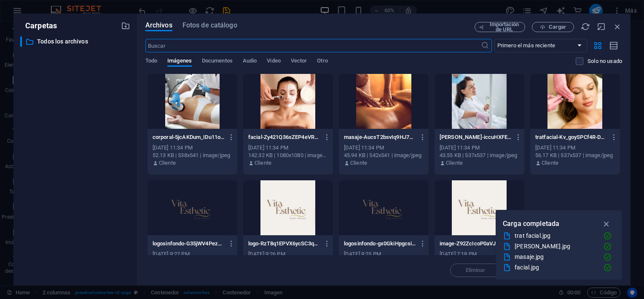
click at [566, 101] on div at bounding box center [575, 101] width 90 height 55
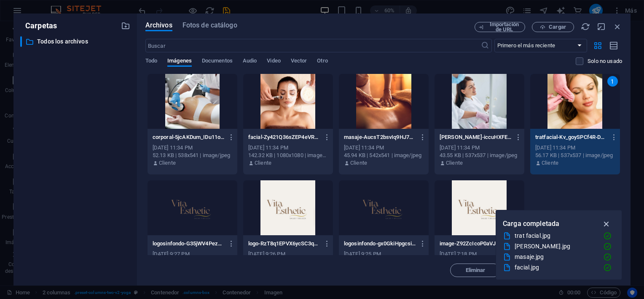
click at [606, 224] on icon "button" at bounding box center [607, 223] width 10 height 9
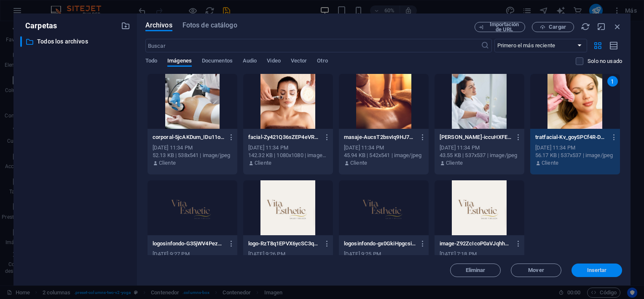
click at [589, 269] on span "Insertar" at bounding box center [597, 269] width 20 height 5
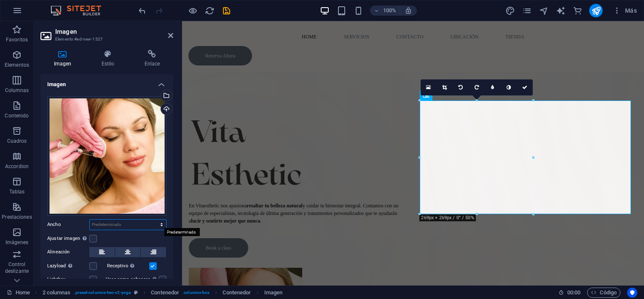
click at [141, 224] on select "Predeterminado automático px rem % em vh vw" at bounding box center [128, 224] width 76 height 10
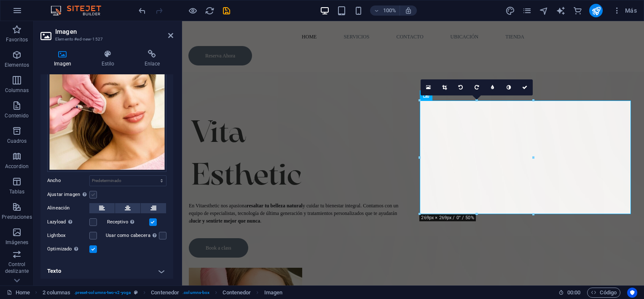
click at [94, 193] on label at bounding box center [93, 195] width 8 height 8
click at [0, 0] on input "Ajustar imagen Ajustar imagen automáticamente a un ancho y alto fijo" at bounding box center [0, 0] width 0 height 0
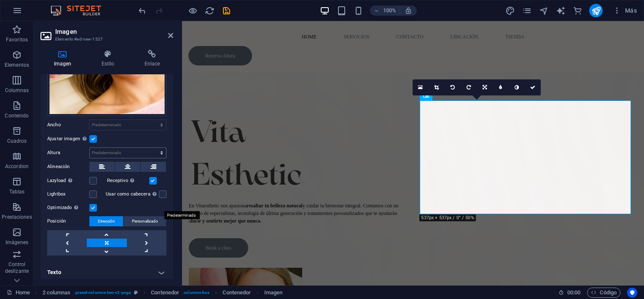
scroll to position [101, 0]
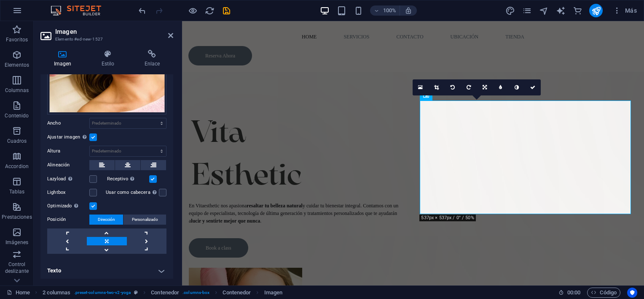
click at [92, 220] on button "Dirección" at bounding box center [106, 219] width 34 height 10
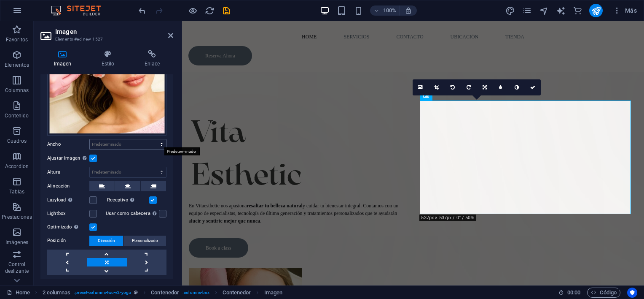
scroll to position [0, 0]
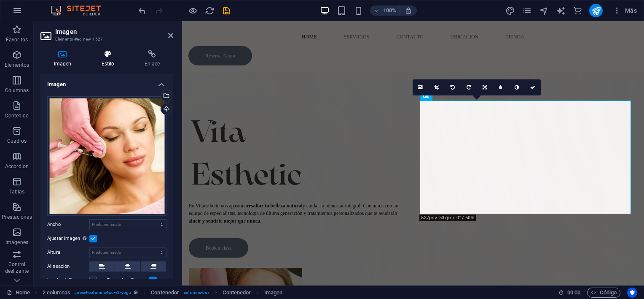
click at [104, 61] on h4 "Estilo" at bounding box center [109, 59] width 43 height 18
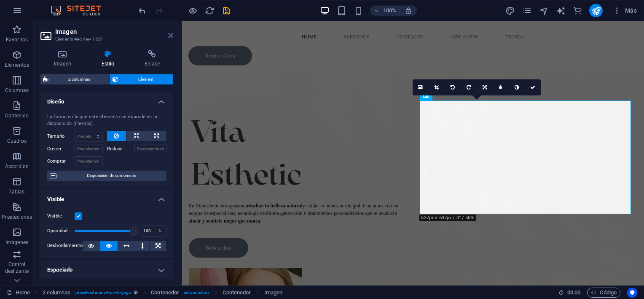
click at [170, 35] on icon at bounding box center [170, 35] width 5 height 7
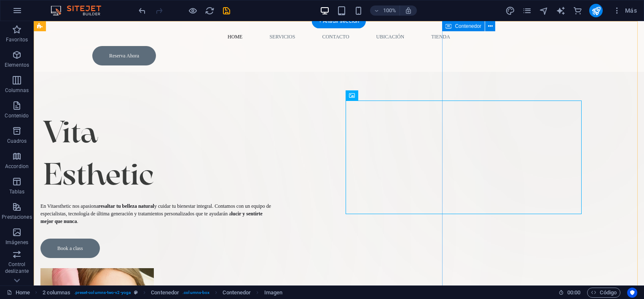
click at [608, 160] on div "Suelta el contenido aquí o Añadir elementos Pegar portapapeles" at bounding box center [558, 119] width 309 height 309
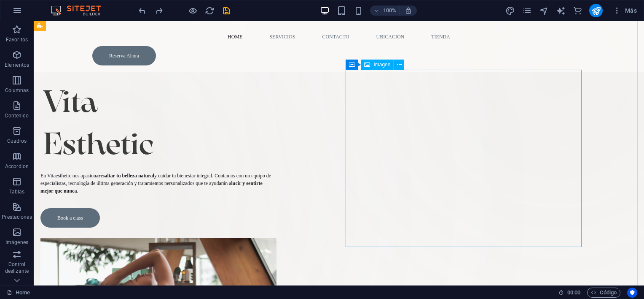
scroll to position [30, 0]
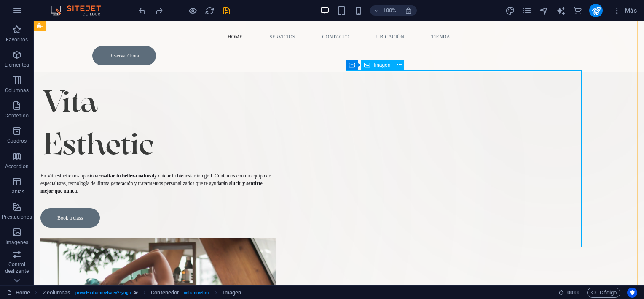
click at [377, 68] on div "Imagen" at bounding box center [377, 65] width 33 height 10
click at [381, 65] on span "Imagen" at bounding box center [382, 64] width 17 height 5
click at [397, 65] on icon at bounding box center [399, 65] width 5 height 9
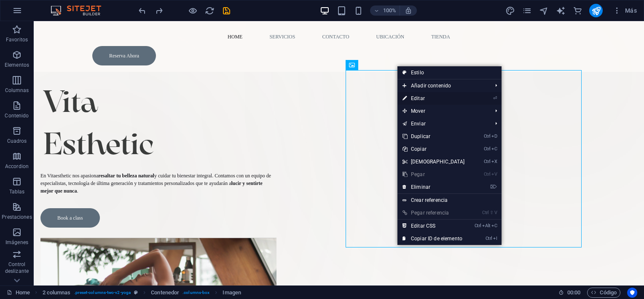
click at [411, 100] on link "⏎ Editar" at bounding box center [434, 98] width 73 height 13
select select "%"
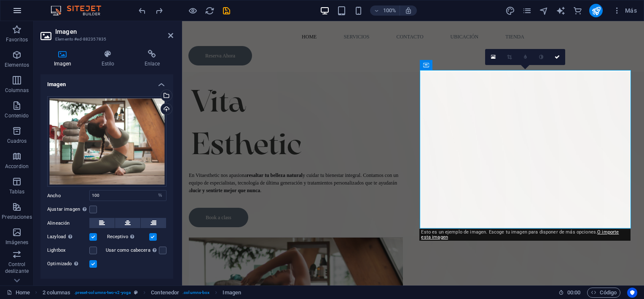
click at [17, 16] on button "button" at bounding box center [17, 10] width 20 height 20
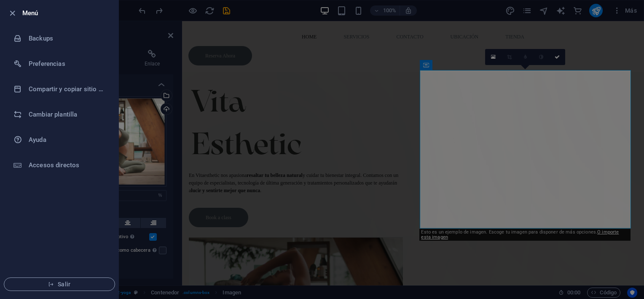
click at [231, 98] on div at bounding box center [322, 149] width 644 height 299
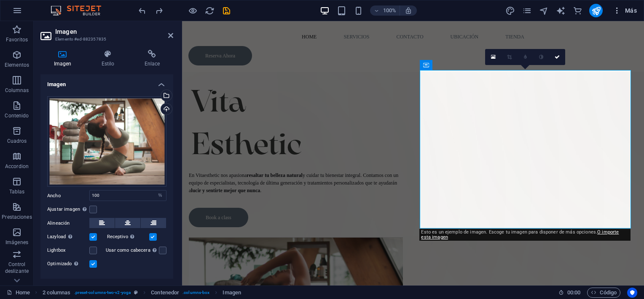
click at [630, 12] on span "Más" at bounding box center [625, 10] width 24 height 8
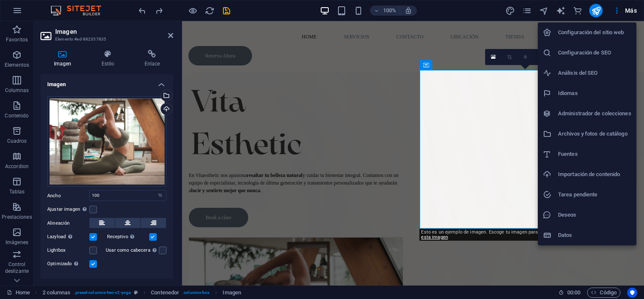
click at [615, 14] on div at bounding box center [322, 149] width 644 height 299
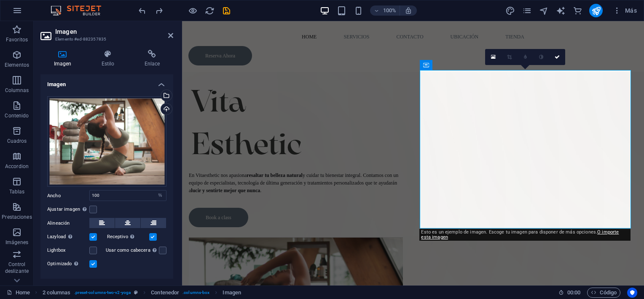
click at [616, 13] on icon "button" at bounding box center [617, 10] width 8 height 8
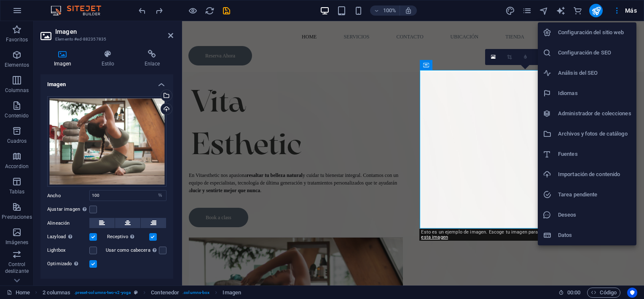
click at [616, 13] on div at bounding box center [322, 149] width 644 height 299
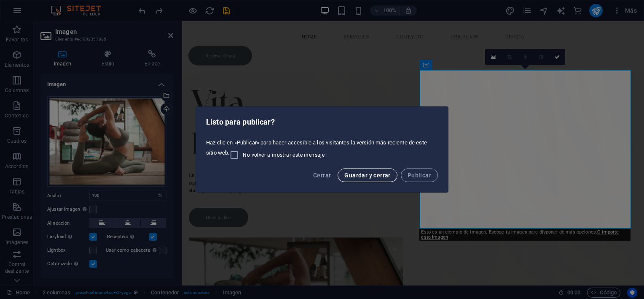
click at [389, 175] on span "Guardar y cerrar" at bounding box center [367, 175] width 46 height 7
